Goal: Ask a question: Seek information or help from site administrators or community

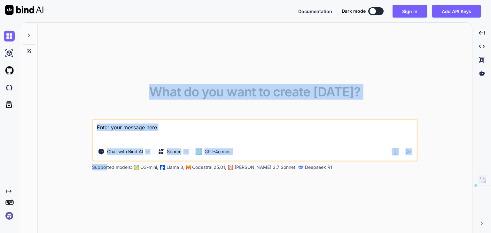
drag, startPoint x: 108, startPoint y: 168, endPoint x: 303, endPoint y: 167, distance: 195.4
click at [310, 170] on div "What do you want to create today? Chat with Bind AI Source GPT-4o min.. Support…" at bounding box center [255, 128] width 435 height 211
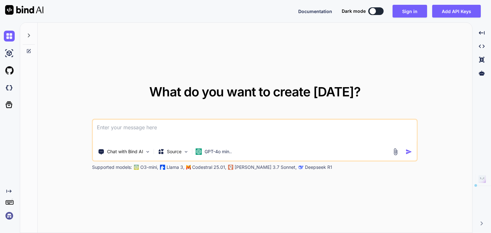
click at [305, 167] on p "Deepseek R1" at bounding box center [318, 167] width 27 height 6
click at [6, 215] on img at bounding box center [9, 216] width 11 height 11
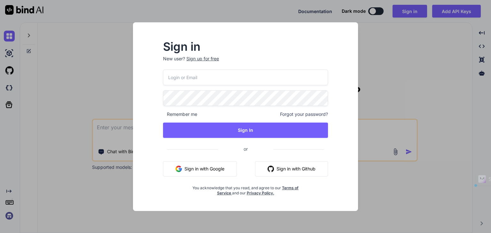
click at [189, 81] on input "email" at bounding box center [245, 78] width 165 height 16
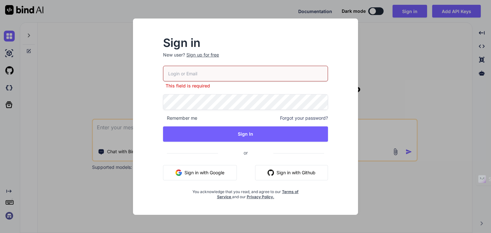
type input "tipptreff@gmail.com"
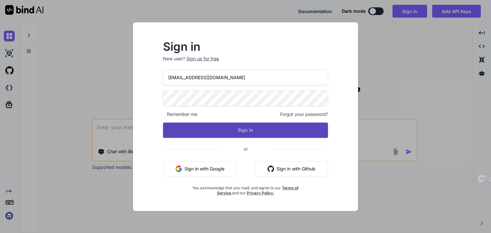
click at [249, 130] on button "Sign In" at bounding box center [245, 130] width 165 height 15
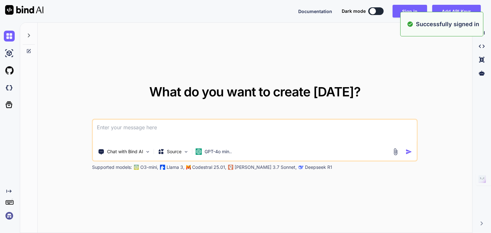
click at [9, 216] on img at bounding box center [9, 216] width 11 height 11
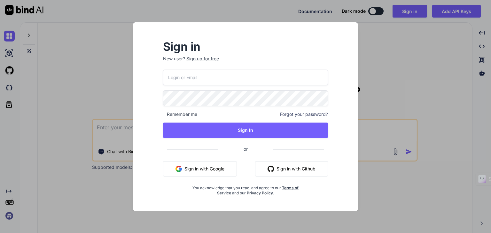
click at [203, 78] on input "email" at bounding box center [245, 78] width 165 height 16
click at [183, 70] on input "email" at bounding box center [245, 78] width 165 height 16
click at [180, 79] on input "email" at bounding box center [245, 78] width 165 height 16
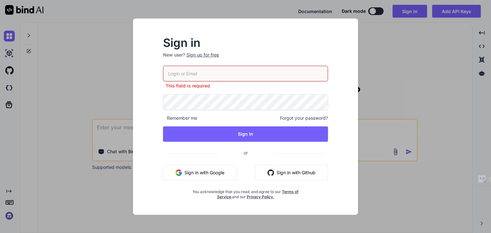
click at [351, 155] on div "Sign in New user? Sign up for free This field is required Remember me Forgot yo…" at bounding box center [245, 122] width 215 height 185
click at [208, 71] on input "email" at bounding box center [245, 74] width 165 height 16
type input "tipptreff@gmail.com"
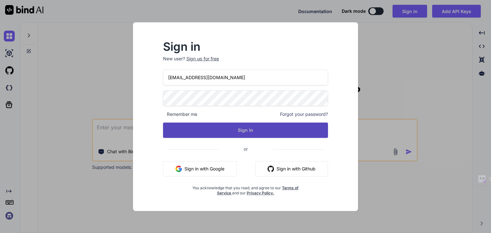
click at [241, 132] on button "Sign In" at bounding box center [245, 130] width 165 height 15
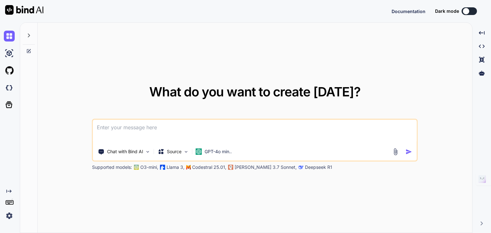
type textarea "x"
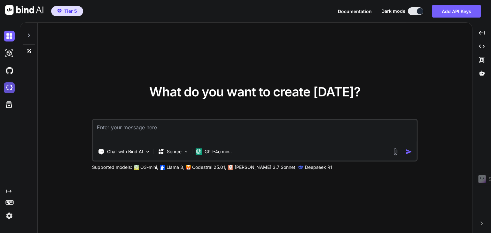
click at [9, 89] on img at bounding box center [9, 87] width 11 height 11
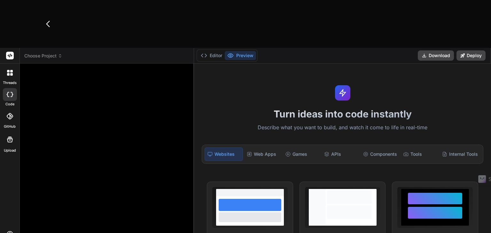
click at [46, 48] on header "Choose Project Created with Pixso." at bounding box center [107, 56] width 174 height 16
click at [47, 53] on span "Choose Project" at bounding box center [43, 56] width 38 height 6
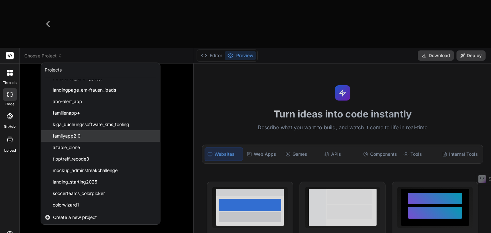
scroll to position [79, 0]
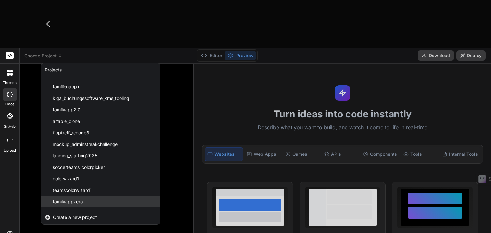
click at [74, 199] on span "familyappzero" at bounding box center [68, 202] width 30 height 6
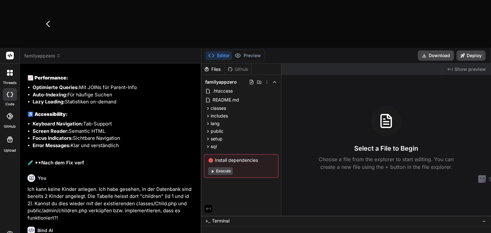
scroll to position [2177, 0]
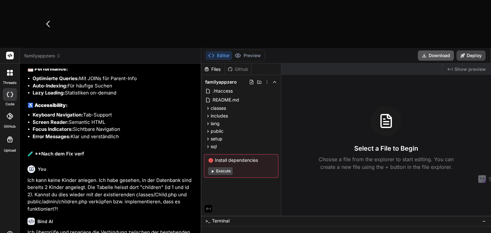
click at [435, 51] on button "Download" at bounding box center [436, 56] width 36 height 10
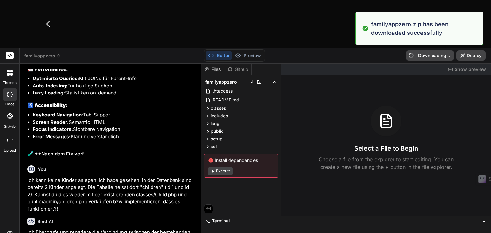
type textarea "x"
click at [104, 119] on li "Screen Reader: Semantic HTML" at bounding box center [114, 122] width 162 height 7
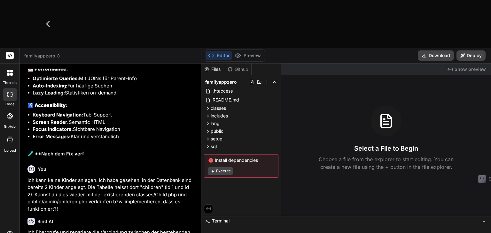
type textarea "N"
type textarea "x"
type textarea "D"
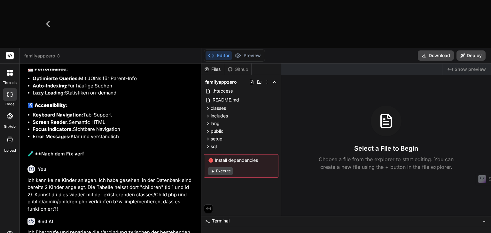
type textarea "x"
type textarea "Di"
type textarea "x"
type textarea "Die"
type textarea "x"
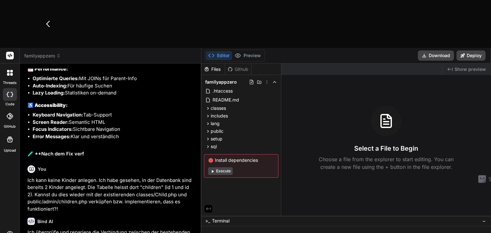
type textarea "Die"
type textarea "x"
type textarea "Die N"
type textarea "x"
type textarea "Die NE"
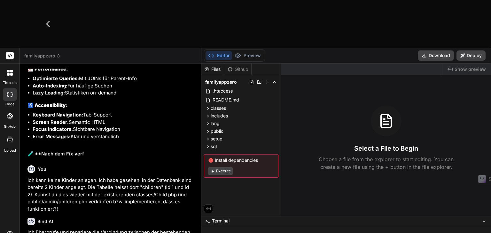
type textarea "x"
type textarea "Die NEu"
type textarea "x"
type textarea "Die NE"
type textarea "x"
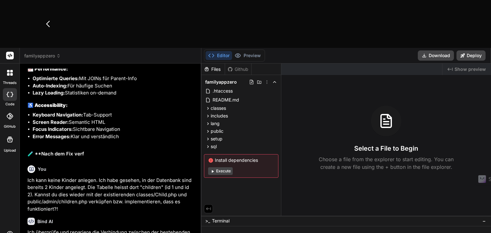
type textarea "Die N"
type textarea "x"
type textarea "Die Ne"
type textarea "x"
type textarea "Die Neu"
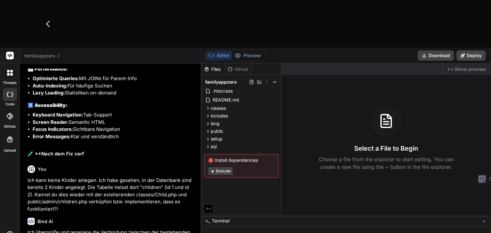
type textarea "x"
type textarea "Die Neu-"
type textarea "x"
type textarea "Die Neu-a"
type textarea "x"
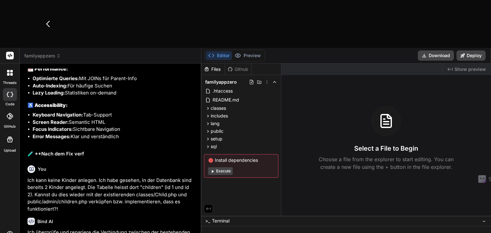
type textarea "Die Neu-an"
type textarea "x"
type textarea "Die Neu-anl"
type textarea "x"
type textarea "Die Neu-anle"
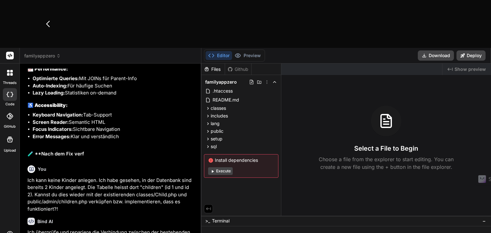
type textarea "x"
type textarea "Die Neu-anleg"
type textarea "x"
type textarea "Die Neu-anlegu"
type textarea "x"
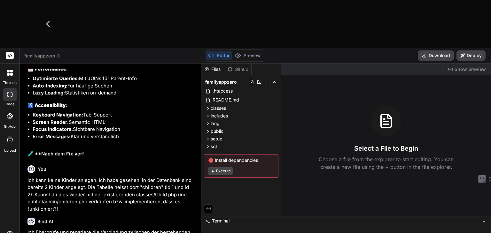
type textarea "Die Neu-anlegun"
type textarea "x"
type textarea "Die Neu-anlegung"
type textarea "x"
type textarea "Die Neu-anlegung"
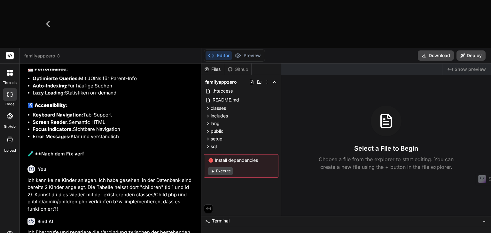
type textarea "x"
type textarea "Die Neu-anlegung v"
type textarea "x"
type textarea "Die Neu-anlegung vo"
type textarea "x"
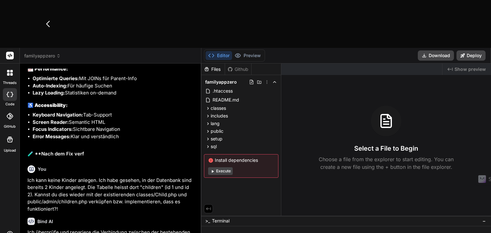
type textarea "Die Neu-anlegung von"
type textarea "x"
type textarea "Die Neu-anlegung von"
type textarea "x"
type textarea "Die Neu-anlegung von W"
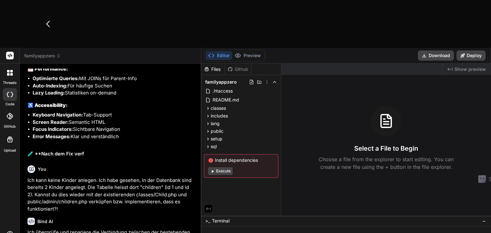
type textarea "x"
type textarea "Die Neu-anlegung von We"
type textarea "x"
type textarea "Die Neu-anlegung von Web"
type textarea "x"
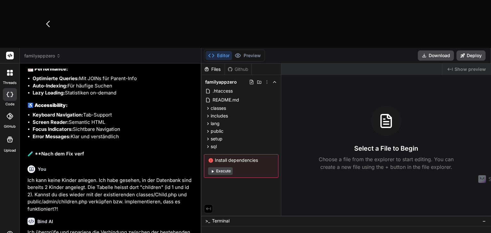
type textarea "Die Neu-anlegung von Webh"
type textarea "x"
type textarea "Die Neu-anlegung von Webho"
type textarea "x"
type textarea "Die Neu-anlegung von Webhoo"
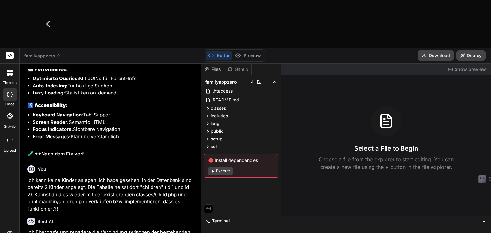
type textarea "x"
type textarea "Die Neu-anlegung von Webhook"
type textarea "x"
type textarea "Die Neu-anlegung von Webhooks"
type textarea "x"
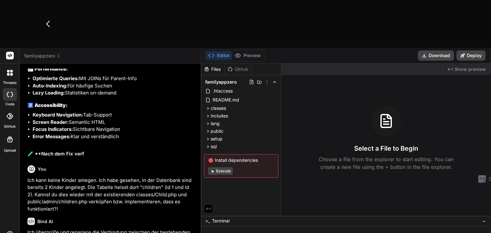
type textarea "Die Neu-anlegung von Webhooks"
type textarea "x"
type textarea "Die Neu-anlegung von Webhooks i"
type textarea "x"
type textarea "Die Neu-anlegung von Webhooks im"
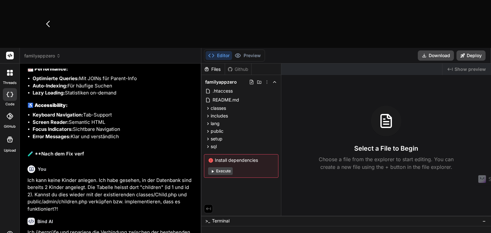
type textarea "x"
type textarea "Die Neu-anlegung von Webhooks im"
type textarea "x"
type textarea "Die Neu-anlegung von Webhooks im W"
type textarea "x"
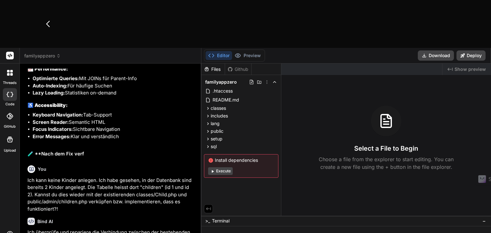
type textarea "Die Neu-anlegung von Webhooks im Wb"
type textarea "x"
type textarea "Die Neu-anlegung von Webhooks im Wbh"
type textarea "x"
type textarea "Die Neu-anlegung von Webhooks im Wb"
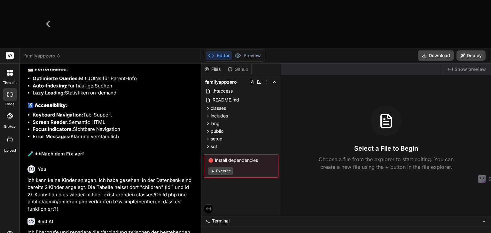
type textarea "x"
type textarea "Die Neu-anlegung von Webhooks im W"
type textarea "x"
type textarea "Die Neu-anlegung von Webhooks im We"
type textarea "x"
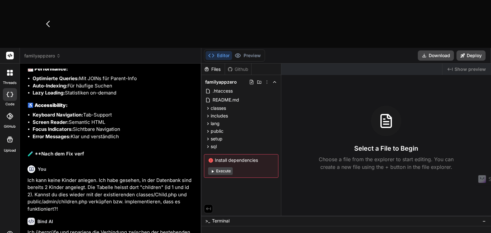
type textarea "Die Neu-anlegung von Webhooks im Weh"
type textarea "x"
type textarea "Die Neu-anlegung von Webhooks im We"
type textarea "x"
type textarea "Die Neu-anlegung von Webhooks im W"
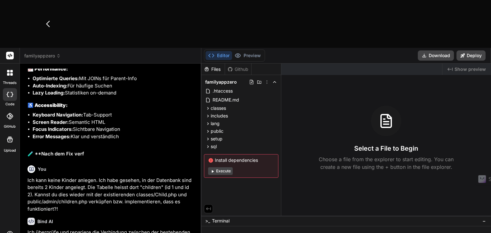
type textarea "x"
type textarea "Die Neu-anlegung von Webhooks im"
type textarea "x"
type textarea "Die Neu-anlegung von Webhooks im"
type textarea "x"
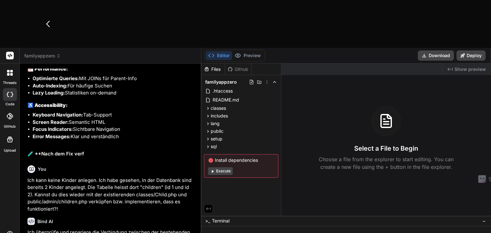
type textarea "Die Neu-anlegung von Webhooks im"
type textarea "x"
type textarea "Die Neu-anlegung von Webhooks im"
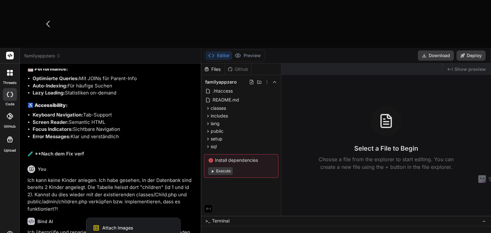
click at [111, 225] on span "Attach Images" at bounding box center [117, 228] width 31 height 6
type textarea "x"
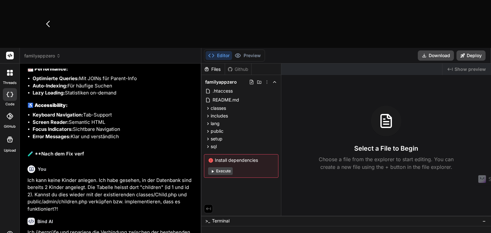
type input "C:\fakepath\create-new-webhook_familyapp.png"
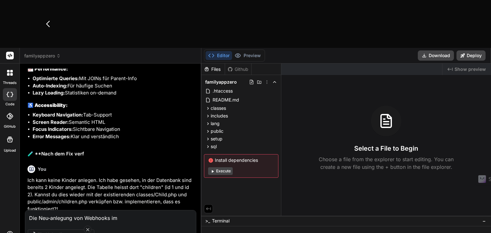
click at [123, 211] on textarea "Die Neu-anlegung von Webhooks im" at bounding box center [110, 217] width 171 height 12
type textarea "x"
type textarea "Die Neu-anlegung von Webhooks im"
type textarea "x"
type textarea "Die Neu-anlegung von Webhooks i"
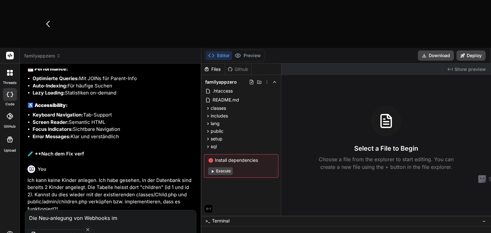
type textarea "x"
type textarea "Die Neu-anlegung von Webhooks"
type textarea "x"
type textarea "Die Neu-anlegung von Webhooks a"
type textarea "x"
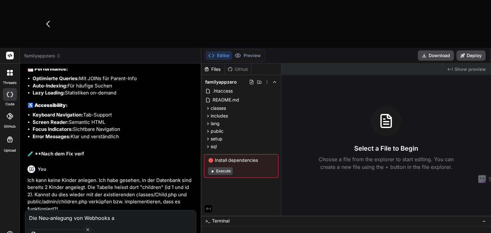
type textarea "Die Neu-anlegung von Webhooks au"
type textarea "x"
type textarea "Die Neu-anlegung von Webhooks auf"
type textarea "x"
type textarea "Die Neu-anlegung von Webhooks auf"
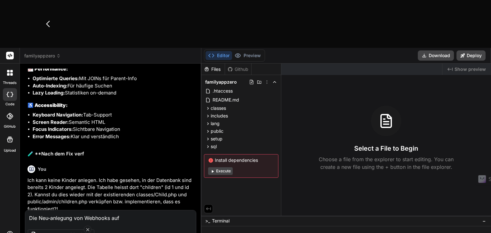
type textarea "x"
type textarea "Die Neu-anlegung von Webhooks auf d"
type textarea "x"
type textarea "Die Neu-anlegung von Webhooks auf de"
type textarea "x"
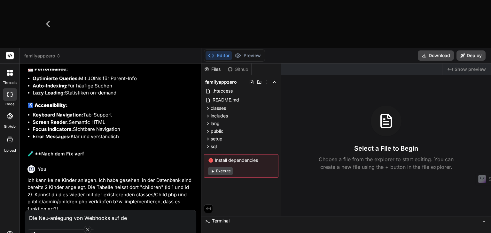
type textarea "Die Neu-anlegung von Webhooks auf der"
type textarea "x"
type textarea "Die Neu-anlegung von Webhooks auf der"
type textarea "x"
type textarea "Die Neu-anlegung von Webhooks auf der P"
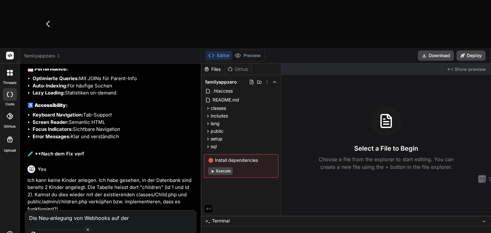
type textarea "x"
type textarea "Die Neu-anlegung von Webhooks auf der Pa"
type textarea "x"
type textarea "Die Neu-anlegung von Webhooks auf der Pag"
type textarea "x"
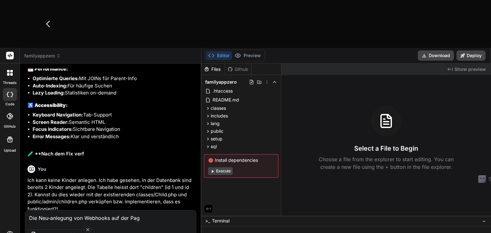
type textarea "Die Neu-anlegung von Webhooks auf der Page"
type textarea "x"
type textarea "Die Neu-anlegung von Webhooks auf der Page"
type textarea "x"
paste textarea "/admin/webhooks.php"
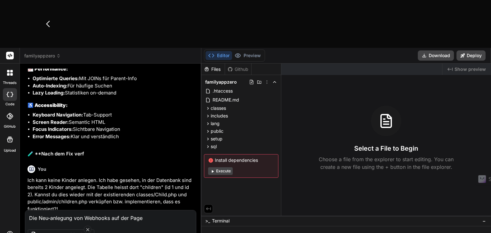
type textarea "Die Neu-anlegung von Webhooks auf der Page /admin/webhooks.php"
type textarea "x"
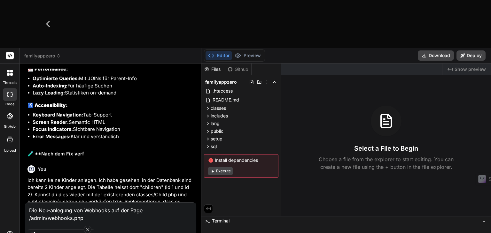
type textarea "Die Neu-anlegung von Webhooks auf der Page /admin/webhooks.php"
type textarea "x"
type textarea "Die Neu-anlegung von Webhooks auf der Page /admin/webhooks.php k"
type textarea "x"
type textarea "Die Neu-anlegung von Webhooks auf der Page /admin/webhooks.php"
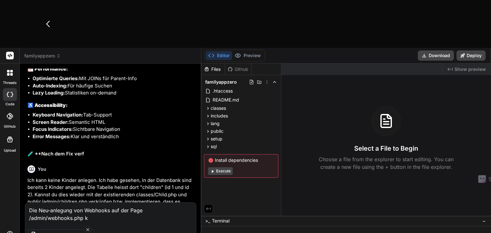
type textarea "x"
type textarea "Die Neu-anlegung von Webhooks auf der Page /admin/webhooks.php l"
type textarea "x"
type textarea "Die Neu-anlegung von Webhooks auf der Page /admin/webhooks.php la"
type textarea "x"
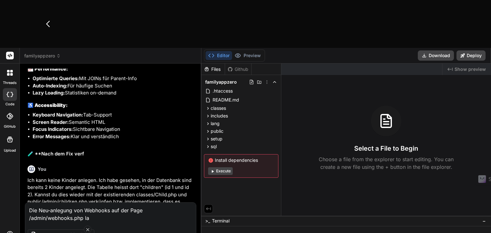
type textarea "Die Neu-anlegung von Webhooks auf der Page /admin/webhooks.php las"
type textarea "x"
type textarea "Die Neu-anlegung von Webhooks auf der Page /admin/webhooks.php lass"
type textarea "x"
type textarea "Die Neu-anlegung von Webhooks auf der Page /admin/webhooks.php lasse"
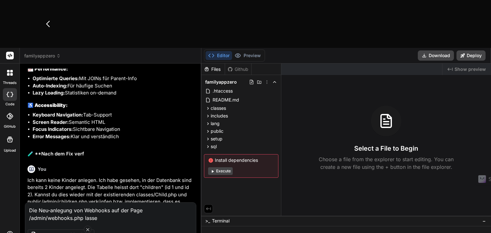
type textarea "x"
type textarea "Die Neu-anlegung von Webhooks auf der Page /admin/webhooks.php lassen"
type textarea "x"
type textarea "Die Neu-anlegung von Webhooks auf der Page /admin/webhooks.php lassen"
type textarea "x"
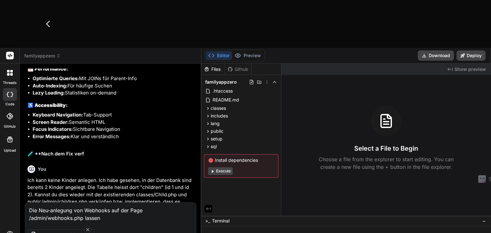
type textarea "Die Neu-anlegung von Webhooks auf der Page /admin/webhooks.php lassen s"
type textarea "x"
type textarea "Die Neu-anlegung von Webhooks auf der Page /admin/webhooks.php lassen si"
type textarea "x"
type textarea "Die Neu-anlegung von Webhooks auf der Page /admin/webhooks.php lassen sic"
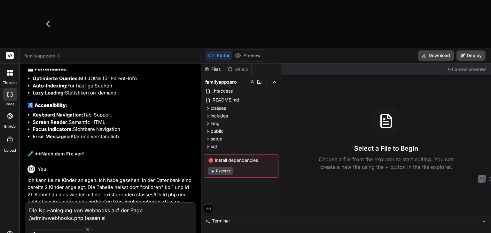
type textarea "x"
type textarea "Die Neu-anlegung von Webhooks auf der Page /admin/webhooks.php lassen sich"
type textarea "x"
type textarea "Die Neu-anlegung von Webhooks auf der Page /admin/webhooks.php lassen sich"
type textarea "x"
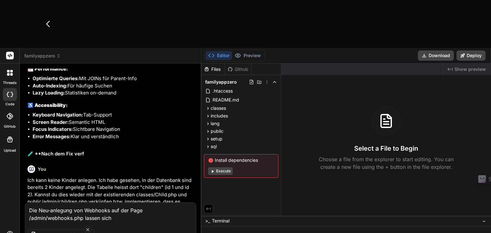
type textarea "Die Neu-anlegung von Webhooks auf der Page /admin/webhooks.php lassen sich n"
type textarea "x"
type textarea "Die Neu-anlegung von Webhooks auf der Page /admin/webhooks.php lassen sich ni"
type textarea "x"
type textarea "Die Neu-anlegung von Webhooks auf der Page /admin/webhooks.php lassen sich nic"
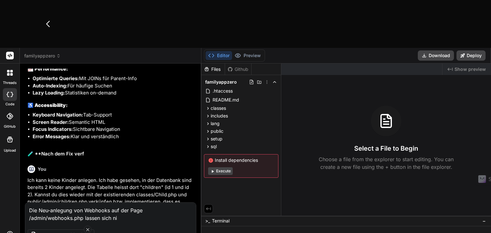
type textarea "x"
type textarea "Die Neu-anlegung von Webhooks auf der Page /admin/webhooks.php lassen sich nich"
type textarea "x"
type textarea "Die Neu-anlegung von Webhooks auf der Page /admin/webhooks.php lassen sich nicht"
type textarea "x"
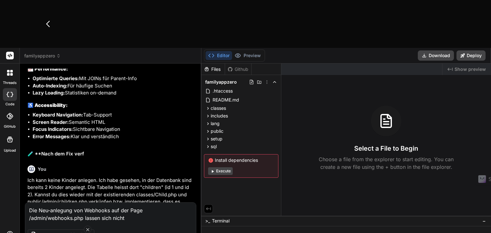
type textarea "Die Neu-anlegung von Webhooks auf der Page /admin/webhooks.php lassen sich nicht"
type textarea "x"
type textarea "Die Neu-anlegung von Webhooks auf der Page /admin/webhooks.php lassen sich nich…"
type textarea "x"
type textarea "Die Neu-anlegung von Webhooks auf der Page /admin/webhooks.php lassen sich nich…"
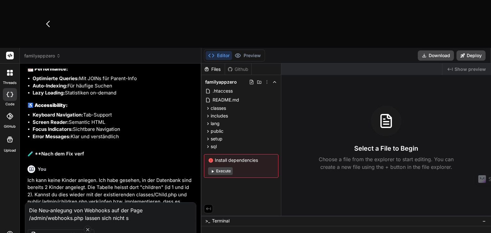
type textarea "x"
type textarea "Die Neu-anlegung von Webhooks auf der Page /admin/webhooks.php lassen sich nich…"
type textarea "x"
type textarea "Die Neu-anlegung von Webhooks auf der Page /admin/webhooks.php lassen sich nich…"
type textarea "x"
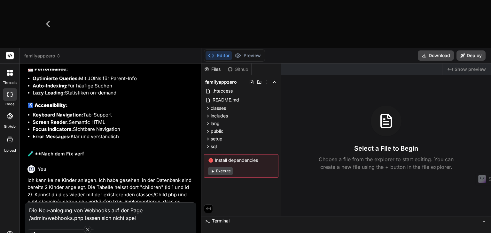
type textarea "Die Neu-anlegung von Webhooks auf der Page /admin/webhooks.php lassen sich nich…"
type textarea "x"
type textarea "Die Neu-anlegung von Webhooks auf der Page /admin/webhooks.php lassen sich nich…"
type textarea "x"
type textarea "Die Neu-anlegung von Webhooks auf der Page /admin/webhooks.php lassen sich nich…"
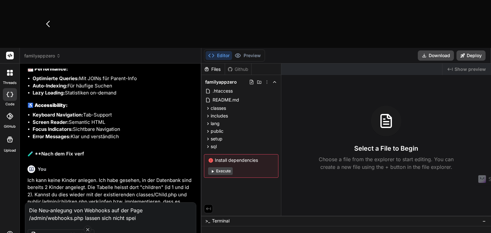
type textarea "x"
type textarea "Die Neu-anlegung von Webhooks auf der Page /admin/webhooks.php lassen sich nich…"
type textarea "x"
type textarea "Die Neu-anlegung von Webhooks auf der Page /admin/webhooks.php lassen sich nich…"
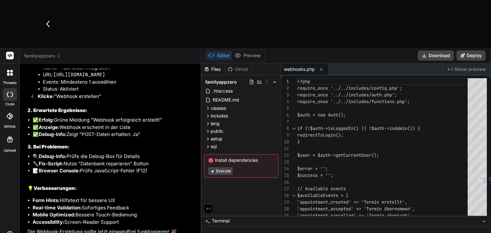
scroll to position [3680, 0]
drag, startPoint x: 38, startPoint y: 165, endPoint x: 133, endPoint y: 168, distance: 95.3
click at [133, 212] on li "Mobile Optimized: Bessere Touch-Bedienung" at bounding box center [114, 215] width 162 height 7
click at [56, 205] on strong "Real-time Validation:" at bounding box center [57, 208] width 49 height 6
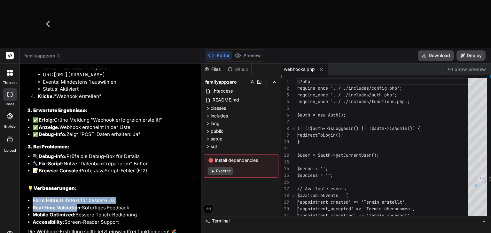
drag, startPoint x: 33, startPoint y: 156, endPoint x: 75, endPoint y: 157, distance: 42.2
click at [75, 197] on ul "Form Hints: Hilfetext für bessere UX Real-time Validation: Sofortiges Feedback …" at bounding box center [111, 211] width 168 height 29
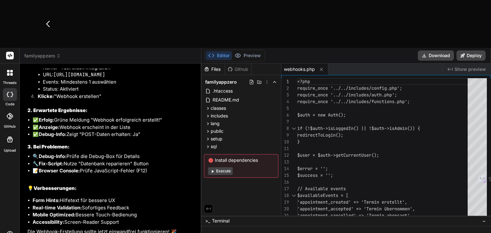
click at [142, 161] on li "🔧 Fix-Script: Nutze "Datenbank reparieren" Button" at bounding box center [114, 164] width 162 height 7
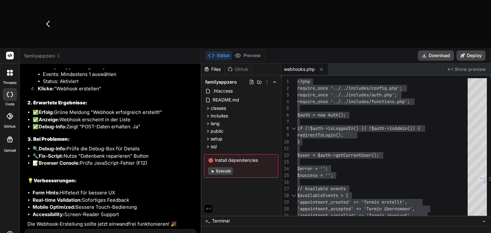
paste textarea "classes/Webhook.php"
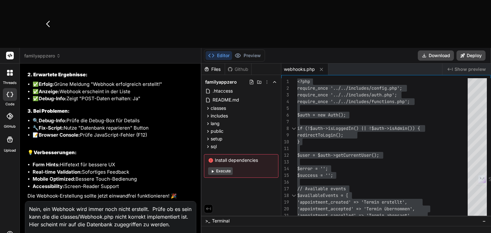
scroll to position [7, 0]
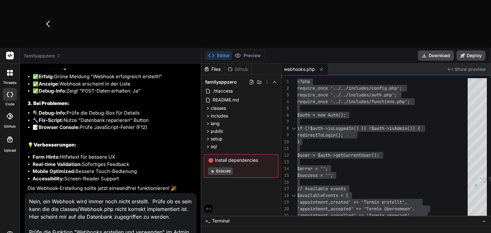
click at [61, 194] on textarea "Nein, ein Webhook wird immer noch nicht erstellt. Prüfe ob es sein kann die die…" at bounding box center [110, 219] width 171 height 50
click at [65, 194] on textarea "Nein, ein Webhook wird immer noch nicht erstellt. Prüfe ob es sein kann die die…" at bounding box center [110, 219] width 171 height 50
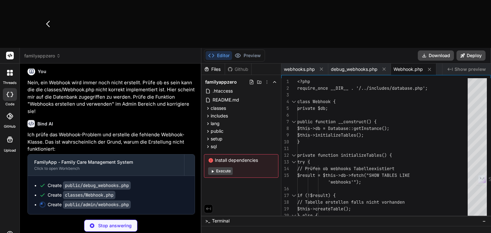
scroll to position [3844, 0]
click at [301, 66] on span "webhooks.php" at bounding box center [299, 69] width 31 height 6
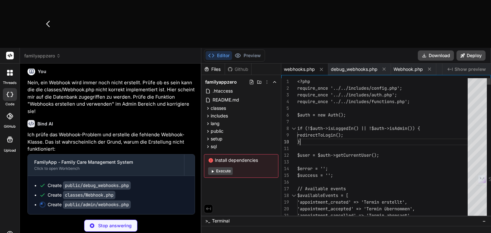
scroll to position [0, 0]
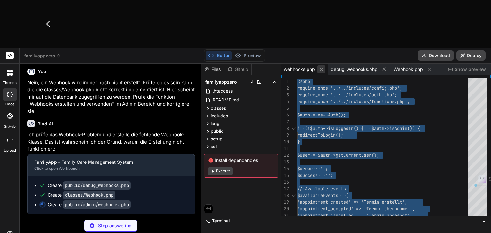
click at [321, 68] on icon at bounding box center [321, 69] width 3 height 3
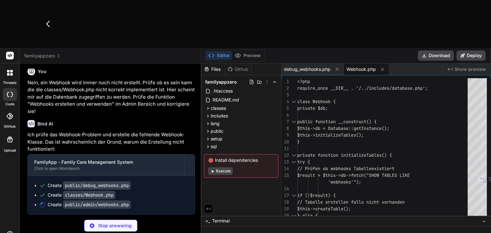
click at [368, 66] on span "Webhook.php" at bounding box center [361, 69] width 29 height 6
click at [354, 66] on span "Webhook.php" at bounding box center [361, 69] width 29 height 6
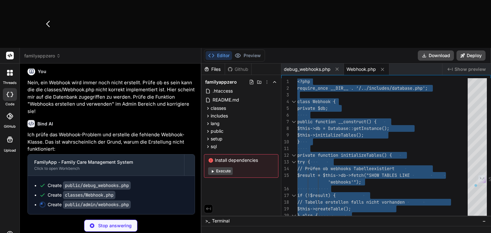
click at [361, 66] on span "Webhook.php" at bounding box center [361, 69] width 29 height 6
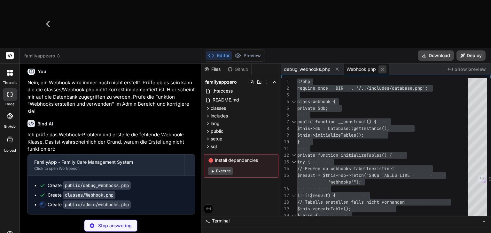
click at [383, 67] on icon at bounding box center [382, 69] width 5 height 5
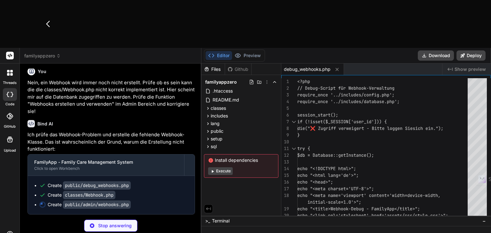
click at [318, 66] on span "debug_webhooks.php" at bounding box center [307, 69] width 47 height 6
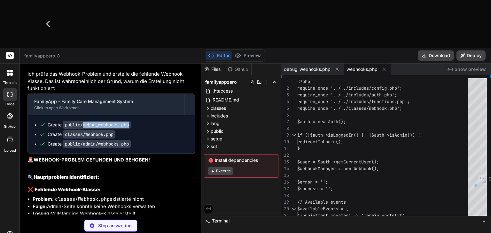
drag, startPoint x: 131, startPoint y: 137, endPoint x: 84, endPoint y: 137, distance: 47.0
click at [84, 129] on code "public/debug_webhooks.php" at bounding box center [97, 125] width 68 height 8
copy code "debug_webhooks.php"
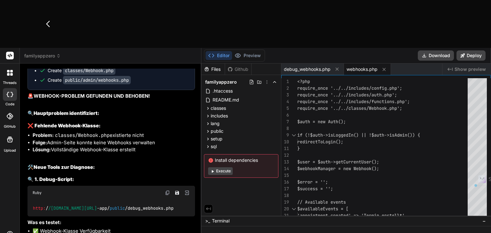
drag, startPoint x: 52, startPoint y: 158, endPoint x: 158, endPoint y: 159, distance: 105.8
click at [158, 147] on li "Folge: Admin-Seite konnte keine Webhooks verwalten" at bounding box center [114, 142] width 162 height 7
click at [103, 154] on li "Lösung: Vollständige Webhook-Klasse erstellt" at bounding box center [114, 149] width 162 height 7
drag, startPoint x: 63, startPoint y: 162, endPoint x: 139, endPoint y: 164, distance: 76.8
click at [139, 154] on li "Lösung: Vollständige Webhook-Klasse erstellt" at bounding box center [114, 149] width 162 height 7
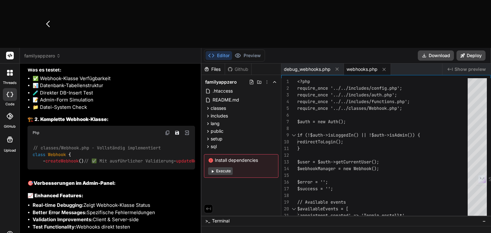
scroll to position [4100, 0]
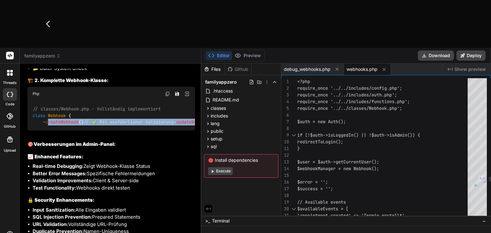
drag, startPoint x: 50, startPoint y: 134, endPoint x: 166, endPoint y: 163, distance: 119.7
click at [166, 131] on div "// classes/Webhook.php - Vollständig implementiert class Webhook { - createWebh…" at bounding box center [111, 116] width 168 height 30
click at [359, 66] on span "webhooks.php" at bounding box center [362, 69] width 31 height 6
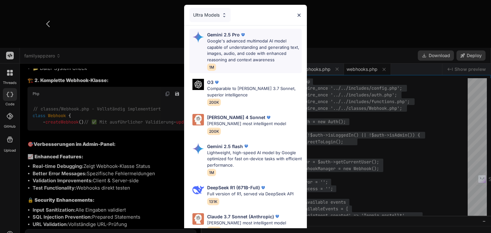
click at [226, 47] on p "Google's advanced multimodal AI model capable of understanding and generating t…" at bounding box center [254, 50] width 95 height 25
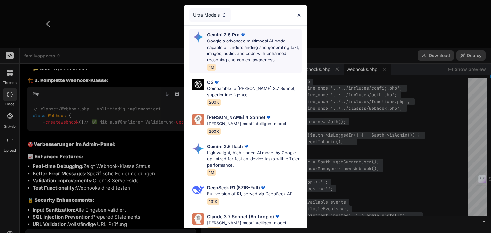
click at [231, 59] on p "Google's advanced multimodal AI model capable of understanding and generating t…" at bounding box center [254, 50] width 95 height 25
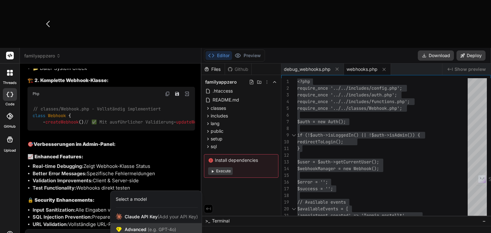
click at [155, 227] on span "(e.g. GPT-4o)" at bounding box center [161, 229] width 30 height 5
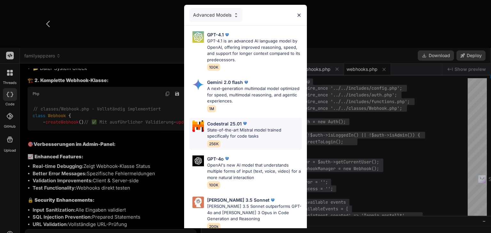
click at [242, 130] on p "State-of-the-art Mistral model trained specifically for code tasks" at bounding box center [254, 133] width 95 height 12
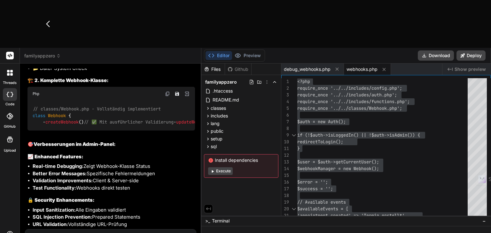
drag, startPoint x: 114, startPoint y: 198, endPoint x: 58, endPoint y: 193, distance: 56.7
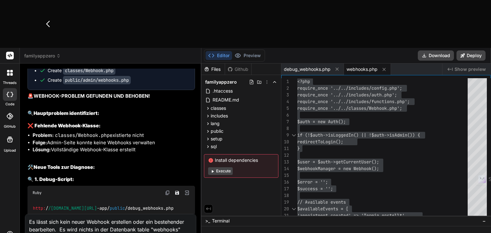
scroll to position [3940, 0]
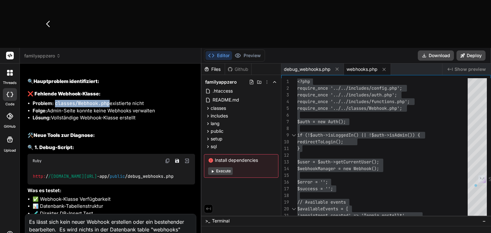
drag, startPoint x: 110, startPoint y: 116, endPoint x: 55, endPoint y: 115, distance: 55.0
click at [55, 107] on li "Problem: classes/Webhook.php existierte nicht" at bounding box center [114, 103] width 162 height 7
copy code "classes/Webhook.php"
click at [162, 215] on textarea "Es lässt sich kein neuer Webhook erstellen oder ein bestehender bearbeiten. Es …" at bounding box center [110, 232] width 171 height 35
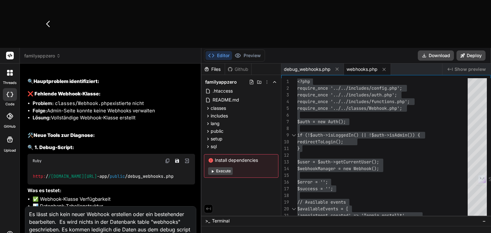
paste textarea "classes/Webhook.php"
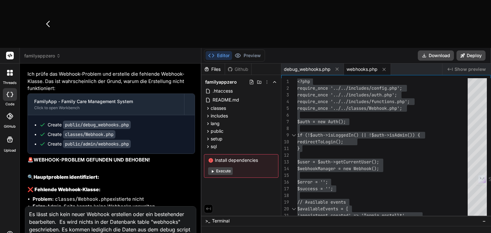
scroll to position [3876, 0]
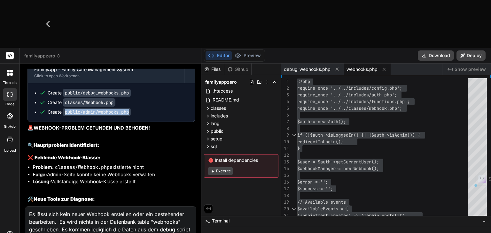
drag, startPoint x: 132, startPoint y: 126, endPoint x: 64, endPoint y: 128, distance: 68.2
click at [64, 116] on code "public/admin/webhooks.php" at bounding box center [97, 112] width 68 height 8
copy code "public/admin/webhooks.php"
click at [137, 207] on textarea "Es lässt sich kein neuer Webhook erstellen oder ein bestehender bearbeiten. Es …" at bounding box center [110, 228] width 171 height 42
paste textarea "public/admin/webhooks.php"
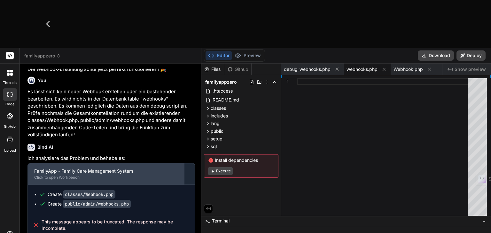
scroll to position [4663, 0]
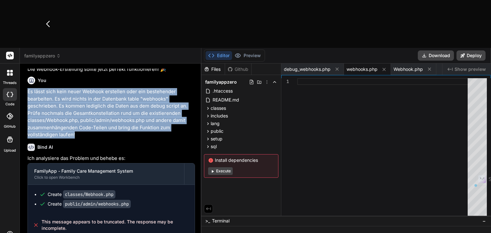
drag, startPoint x: 90, startPoint y: 87, endPoint x: 26, endPoint y: 46, distance: 76.9
click at [26, 69] on div "You Wenn ich einen neuen Webhook versuche im Admin-Bereich anzulegen, wird dies…" at bounding box center [110, 175] width 171 height 212
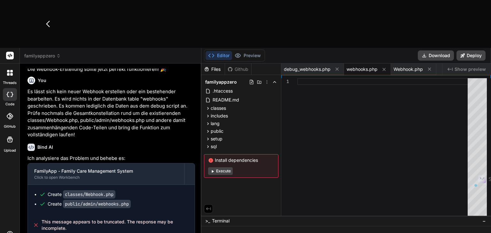
click at [365, 66] on span "webhooks.php" at bounding box center [362, 69] width 31 height 6
click at [418, 66] on span "Webhook.php" at bounding box center [408, 69] width 29 height 6
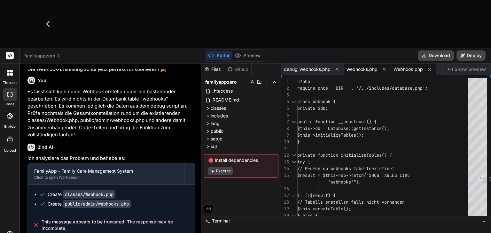
click at [364, 66] on span "webhooks.php" at bounding box center [362, 69] width 31 height 6
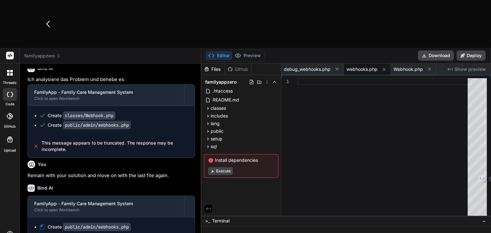
scroll to position [4742, 0]
click at [412, 66] on span "Webhook.php" at bounding box center [408, 69] width 29 height 6
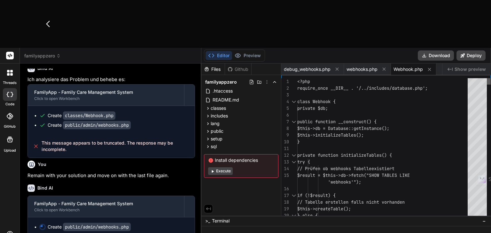
click at [488, 78] on div at bounding box center [489, 81] width 4 height 6
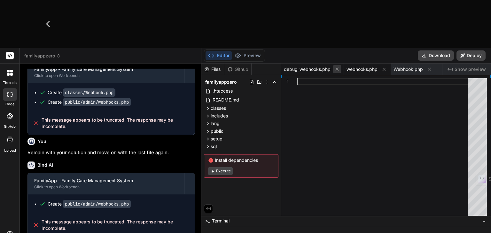
scroll to position [4764, 0]
click at [95, 149] on p "Remain with your solution and move on with the last file again." at bounding box center [111, 152] width 168 height 7
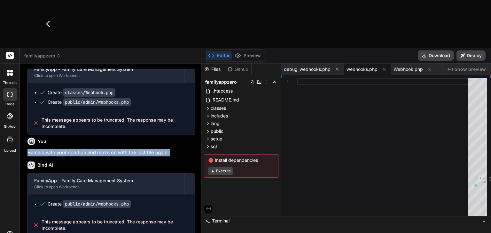
click at [95, 149] on p "Remain with your solution and move on with the last file again." at bounding box center [111, 152] width 168 height 7
copy div "Remain with your solution and move on with the last file again."
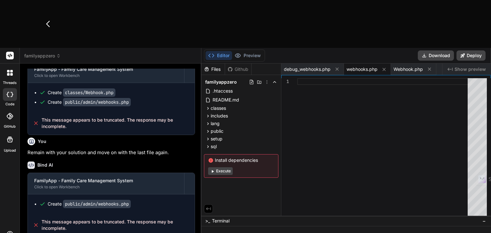
paste textarea "Remain with your solution and move on with the last file again."
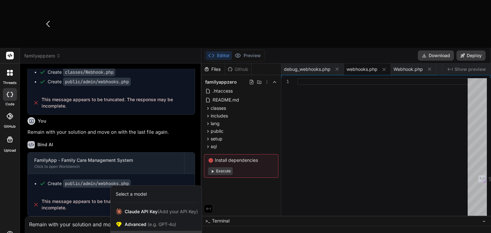
click at [150, 233] on span "(e.g. DeepSeek R1, O3-mini)" at bounding box center [165, 237] width 61 height 5
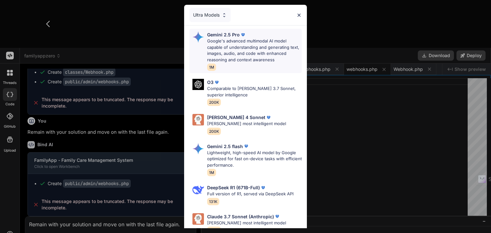
click at [257, 49] on p "Google's advanced multimodal AI model capable of understanding and generating t…" at bounding box center [254, 50] width 95 height 25
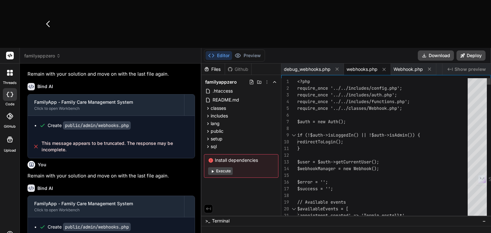
scroll to position [0, 0]
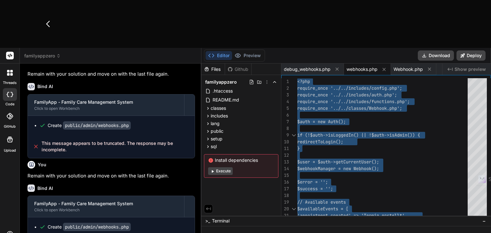
scroll to position [4844, 0]
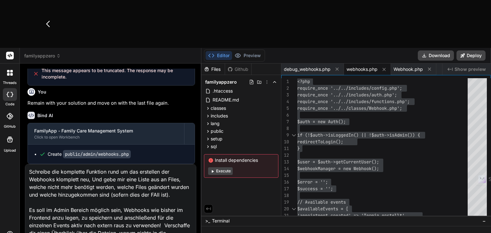
scroll to position [8, 0]
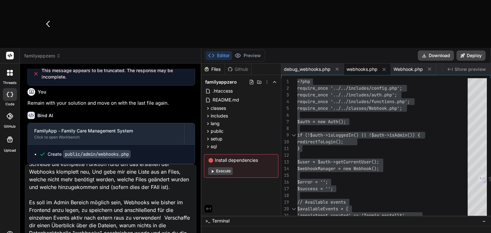
drag, startPoint x: 189, startPoint y: 206, endPoint x: 187, endPoint y: 197, distance: 9.2
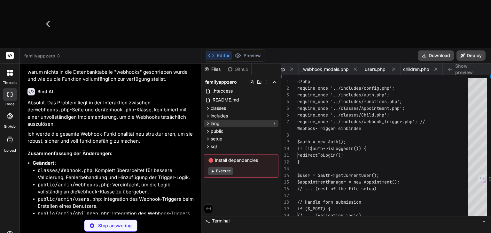
scroll to position [0, 262]
